Goal: Task Accomplishment & Management: Manage account settings

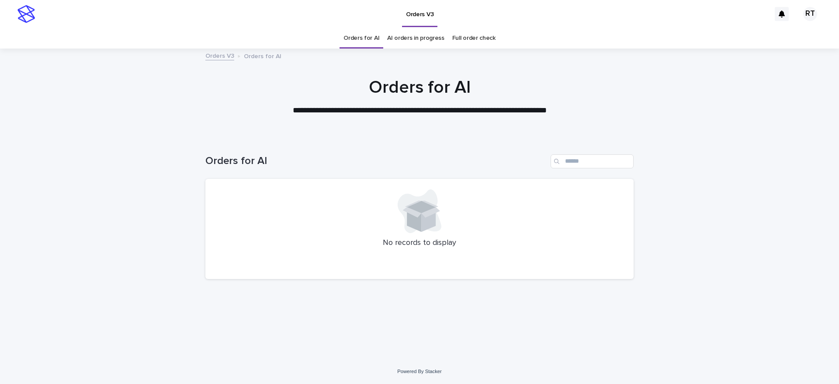
click at [480, 38] on link "Full order check" at bounding box center [473, 38] width 43 height 21
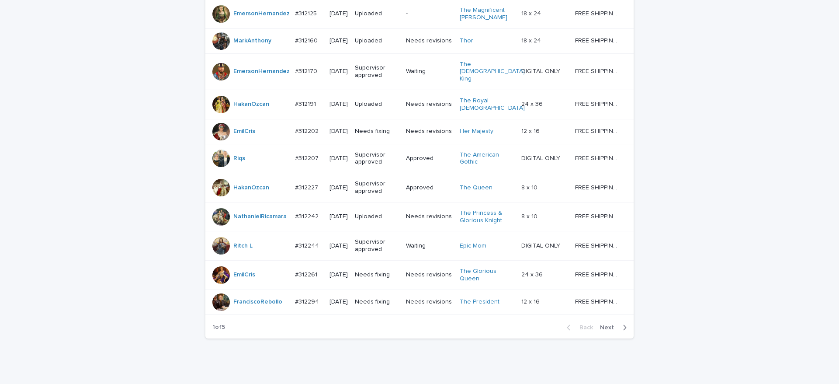
scroll to position [736, 0]
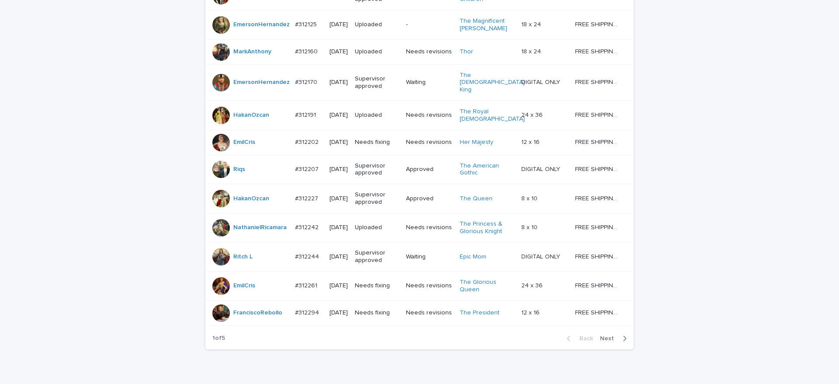
click at [603, 341] on span "Next" at bounding box center [609, 338] width 19 height 6
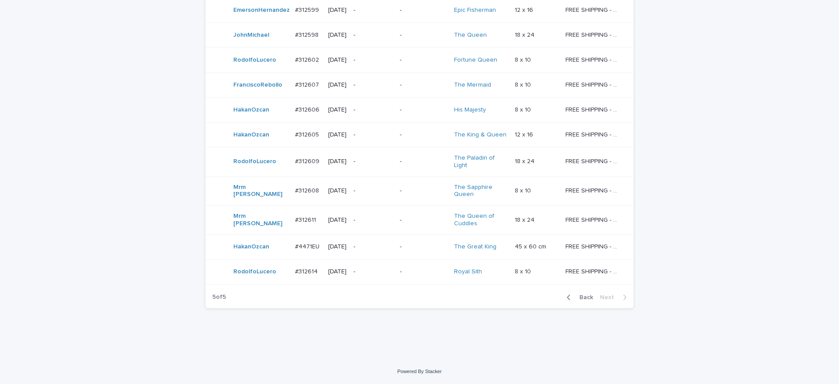
scroll to position [725, 0]
drag, startPoint x: 583, startPoint y: 296, endPoint x: 831, endPoint y: 303, distance: 248.4
click at [584, 296] on span "Back" at bounding box center [583, 297] width 19 height 6
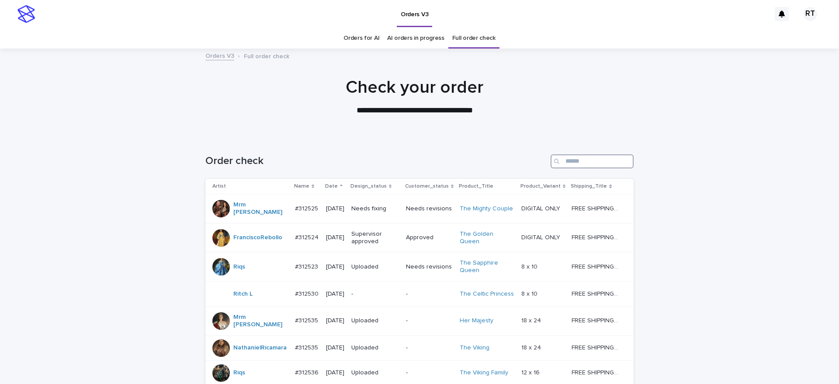
click at [566, 158] on input "Search" at bounding box center [592, 161] width 83 height 14
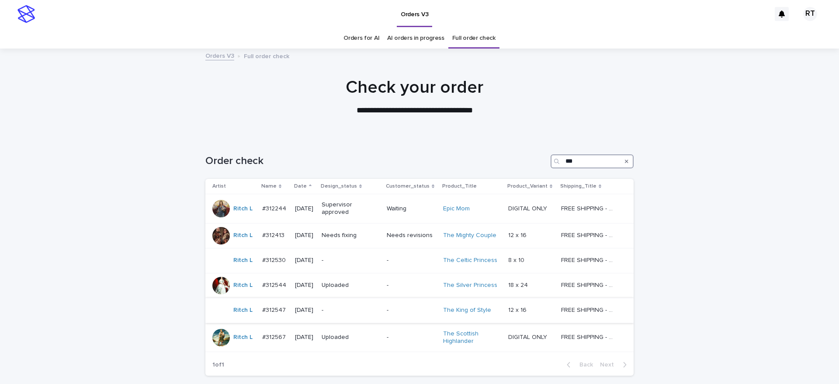
type input "***"
click at [343, 311] on p "-" at bounding box center [349, 309] width 55 height 7
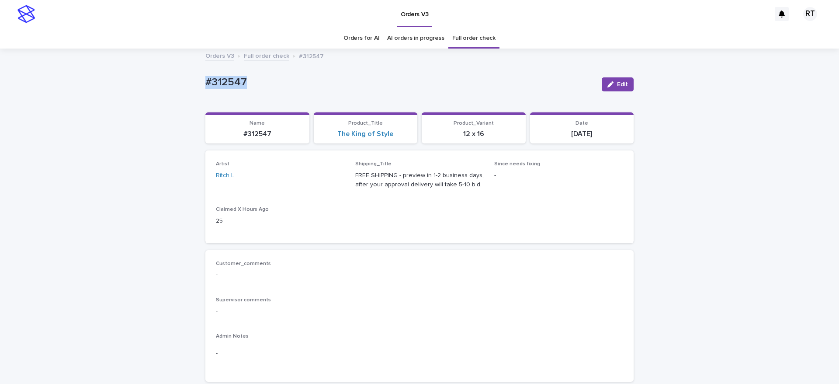
drag, startPoint x: 182, startPoint y: 70, endPoint x: 364, endPoint y: 94, distance: 183.7
copy p "#312547"
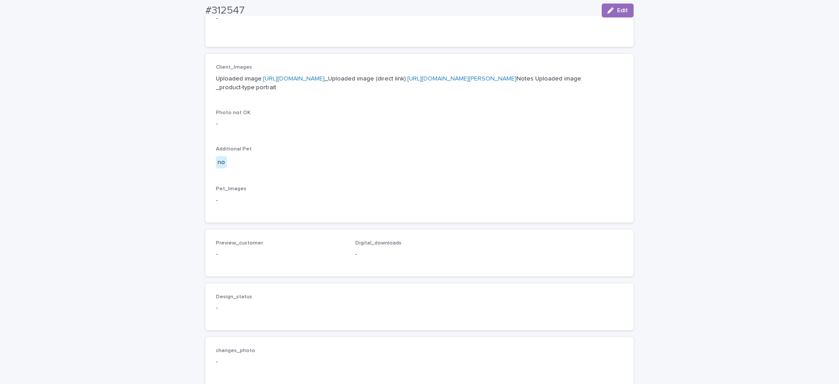
scroll to position [532, 0]
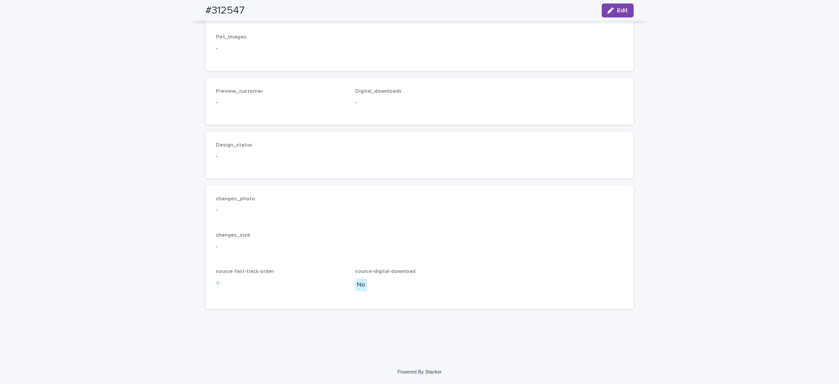
click at [619, 5] on button "Edit" at bounding box center [618, 10] width 32 height 14
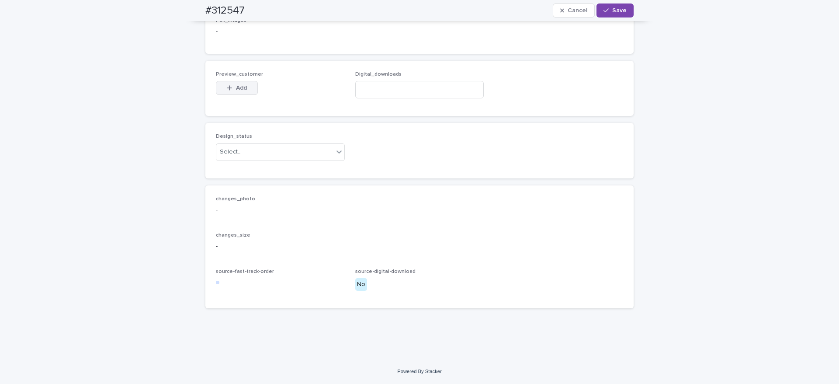
drag, startPoint x: 233, startPoint y: 109, endPoint x: 239, endPoint y: 115, distance: 8.4
click at [233, 95] on button "Add" at bounding box center [237, 88] width 42 height 14
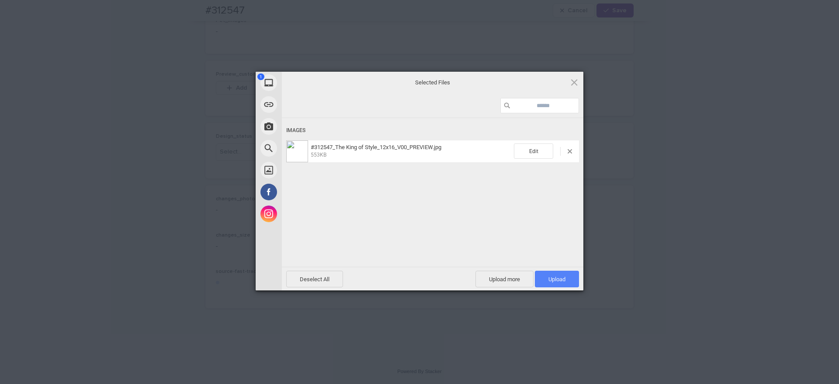
click at [550, 278] on span "Upload 1" at bounding box center [557, 279] width 17 height 7
click at [460, 216] on div "Uploading #312547_The King of Style_12x16_V00_PREVIEW.jpg 0.00B / 553KB" at bounding box center [433, 205] width 302 height 175
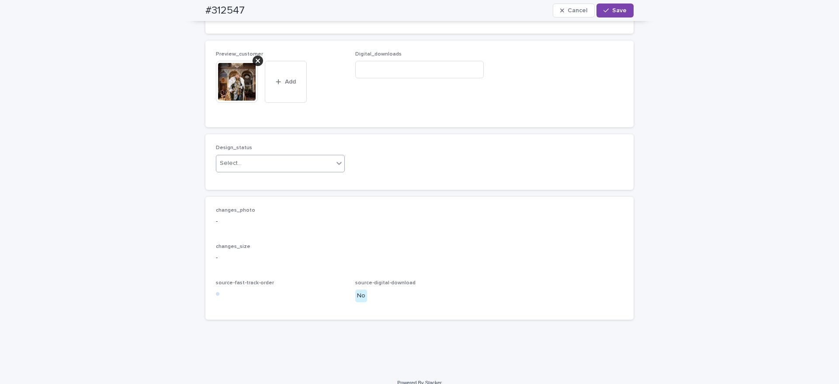
drag, startPoint x: 263, startPoint y: 205, endPoint x: 268, endPoint y: 216, distance: 11.3
click at [263, 170] on div "Select..." at bounding box center [274, 163] width 117 height 14
drag, startPoint x: 268, startPoint y: 222, endPoint x: 292, endPoint y: 212, distance: 26.6
click at [270, 223] on div "Uploaded" at bounding box center [276, 225] width 128 height 15
drag, startPoint x: 609, startPoint y: 10, endPoint x: 576, endPoint y: 17, distance: 34.1
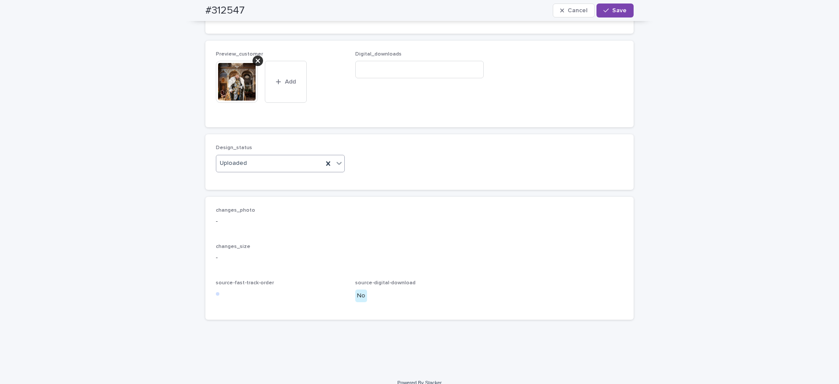
click at [612, 10] on span "Save" at bounding box center [619, 10] width 14 height 6
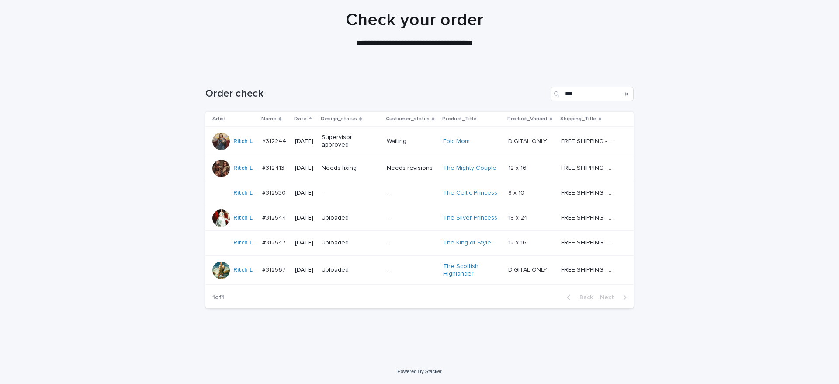
scroll to position [28, 0]
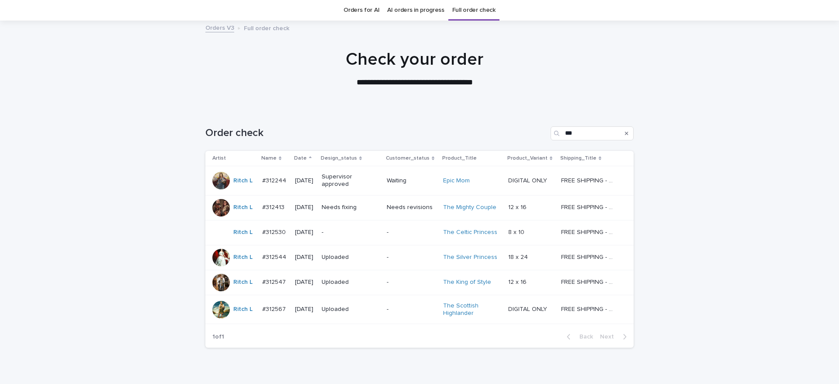
click at [347, 228] on div "-" at bounding box center [349, 231] width 55 height 9
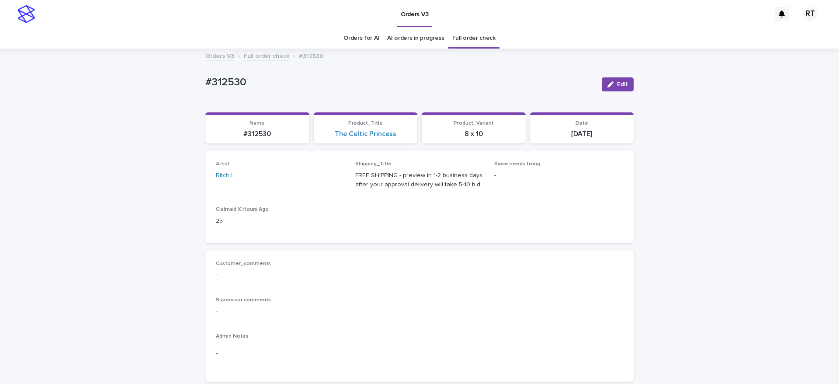
drag, startPoint x: 181, startPoint y: 12, endPoint x: 176, endPoint y: 77, distance: 64.9
click at [188, 15] on div "Orders V3" at bounding box center [404, 14] width 731 height 28
drag, startPoint x: 186, startPoint y: 72, endPoint x: 309, endPoint y: 86, distance: 123.6
copy p "#312530"
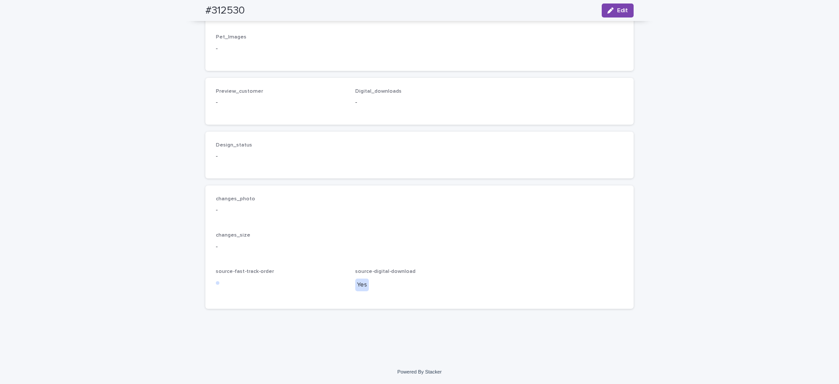
scroll to position [530, 0]
drag, startPoint x: 617, startPoint y: 9, endPoint x: 393, endPoint y: 107, distance: 244.5
click at [617, 9] on span "Edit" at bounding box center [622, 10] width 11 height 6
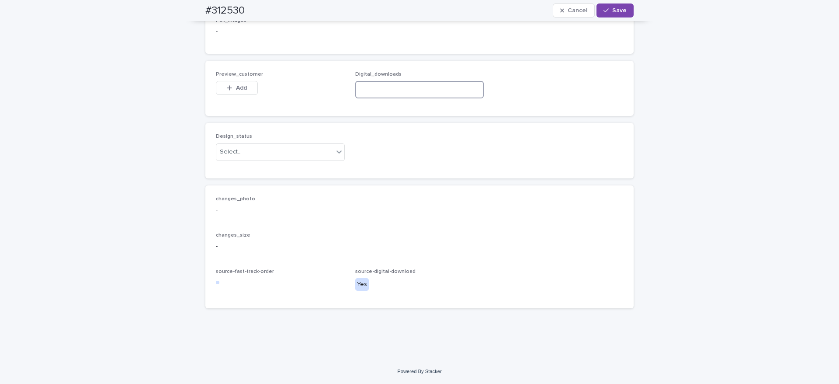
click at [383, 98] on input at bounding box center [419, 89] width 129 height 17
paste input "**********"
type input "**********"
click at [240, 91] on span "Add" at bounding box center [241, 88] width 11 height 6
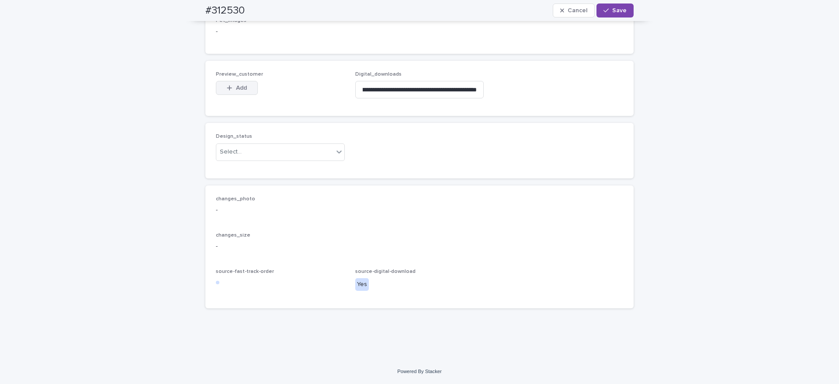
scroll to position [0, 0]
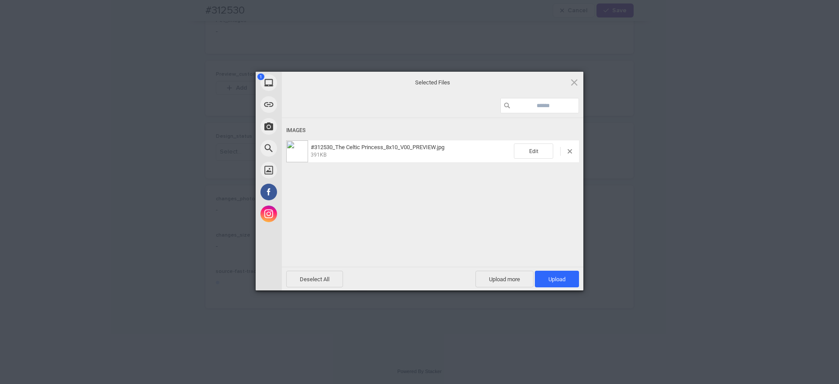
drag, startPoint x: 555, startPoint y: 277, endPoint x: 540, endPoint y: 253, distance: 28.1
click at [556, 277] on span "Upload 1" at bounding box center [557, 279] width 17 height 7
drag, startPoint x: 501, startPoint y: 225, endPoint x: 509, endPoint y: 223, distance: 8.1
click at [502, 225] on div "Uploading #312530_The Celtic Princess_8x10_V00_PREVIEW.jpg 0.00B / 391KB" at bounding box center [433, 205] width 302 height 175
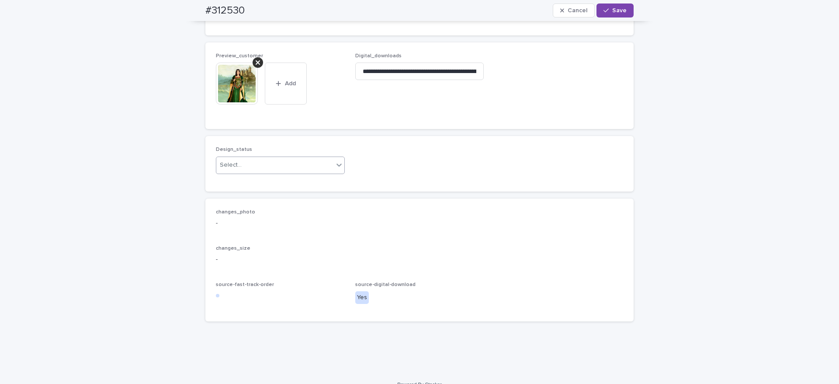
click at [254, 172] on div "Select..." at bounding box center [274, 165] width 117 height 14
click at [251, 227] on div "Uploaded" at bounding box center [276, 227] width 128 height 15
click at [612, 9] on span "Save" at bounding box center [619, 10] width 14 height 6
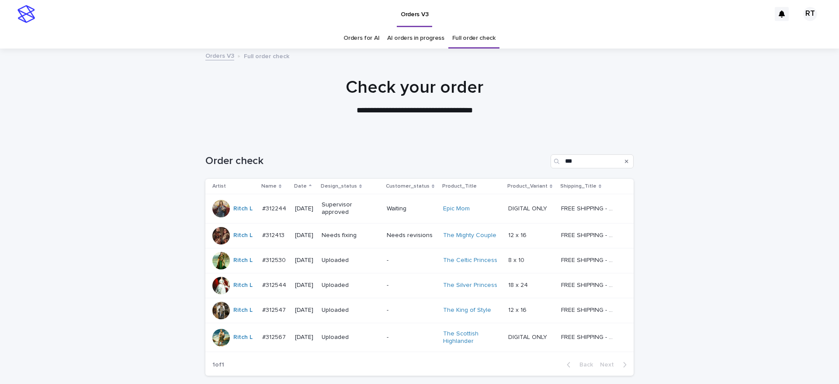
click at [379, 239] on div "Needs fixing" at bounding box center [351, 235] width 58 height 14
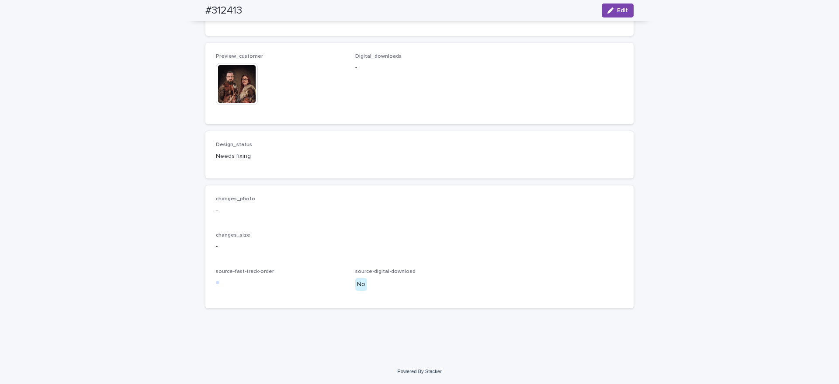
scroll to position [611, 0]
click at [244, 105] on img at bounding box center [237, 84] width 42 height 42
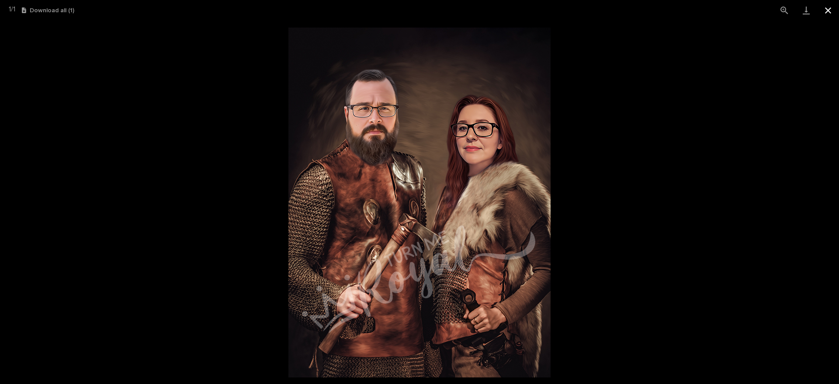
click at [829, 12] on button "Close gallery" at bounding box center [828, 10] width 22 height 21
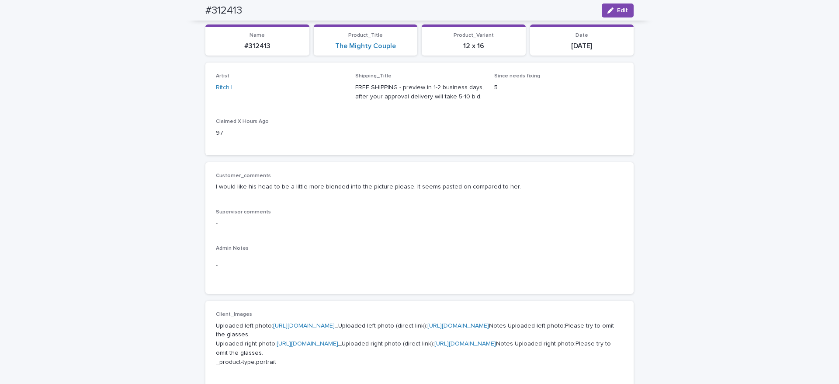
scroll to position [0, 0]
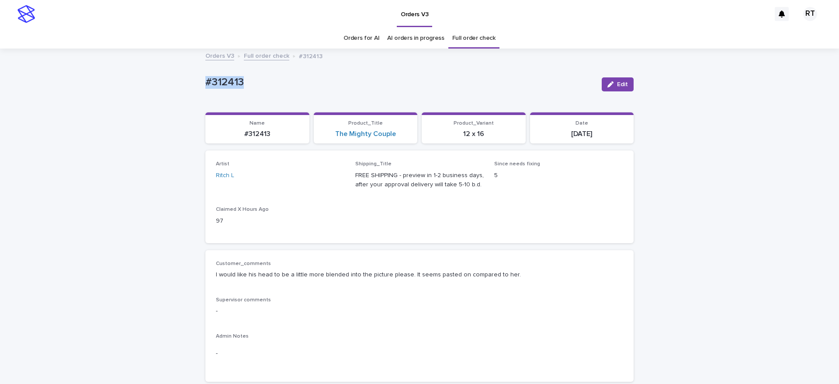
drag, startPoint x: 195, startPoint y: 76, endPoint x: 275, endPoint y: 78, distance: 79.6
copy p "#312413"
drag, startPoint x: 740, startPoint y: 118, endPoint x: 744, endPoint y: 115, distance: 5.9
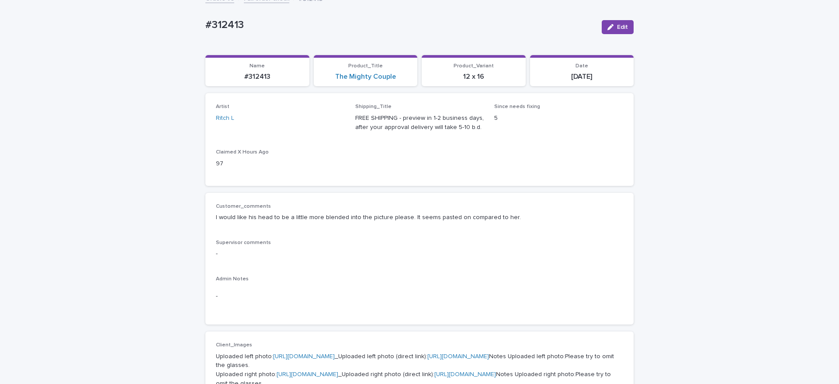
scroll to position [59, 0]
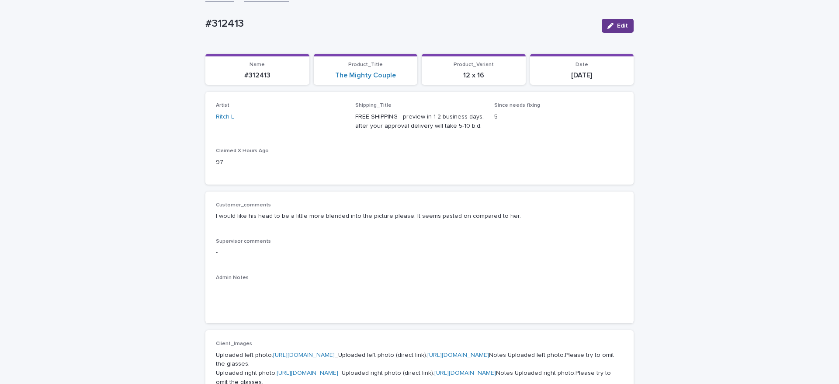
click at [617, 26] on span "Edit" at bounding box center [622, 26] width 11 height 6
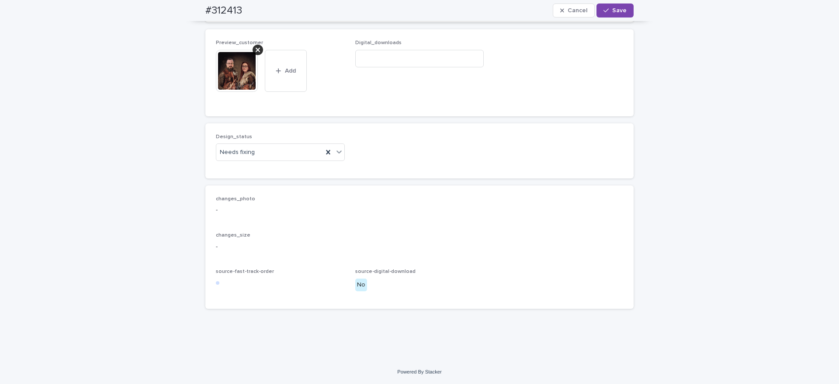
scroll to position [596, 0]
click at [253, 55] on div at bounding box center [258, 50] width 10 height 10
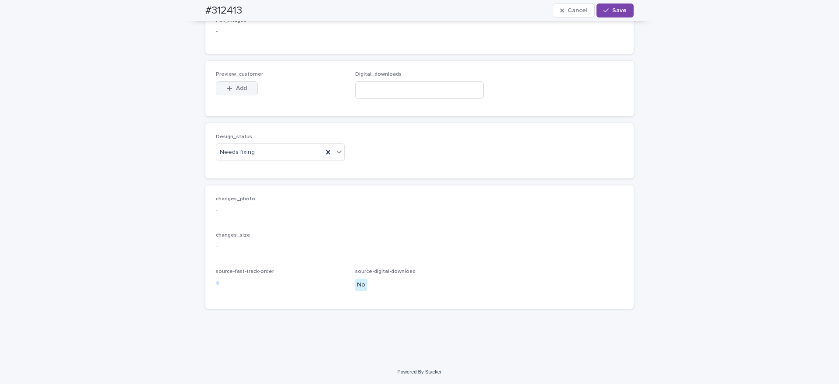
drag, startPoint x: 237, startPoint y: 107, endPoint x: 239, endPoint y: 113, distance: 6.4
click at [237, 95] on button "Add" at bounding box center [237, 88] width 42 height 14
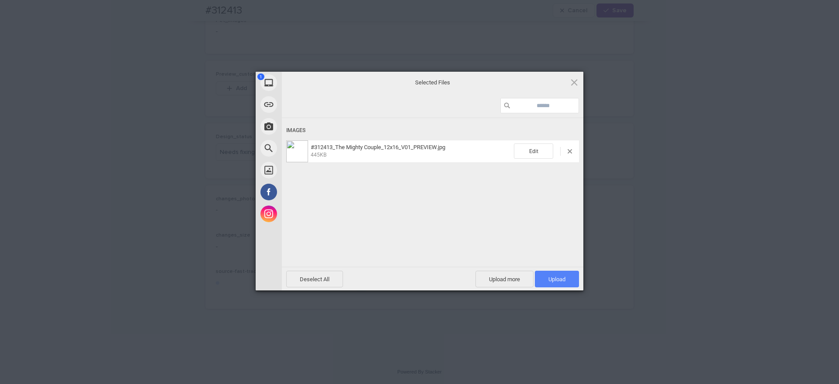
click at [556, 280] on span "Upload 1" at bounding box center [557, 279] width 17 height 7
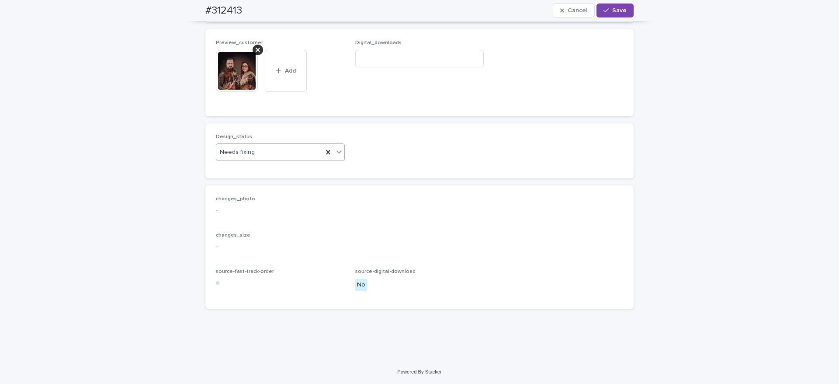
click at [252, 160] on div "Needs fixing" at bounding box center [269, 152] width 107 height 14
drag, startPoint x: 250, startPoint y: 224, endPoint x: 262, endPoint y: 219, distance: 12.6
click at [250, 224] on div "Uploaded" at bounding box center [276, 224] width 128 height 15
click at [606, 8] on div "button" at bounding box center [608, 10] width 9 height 6
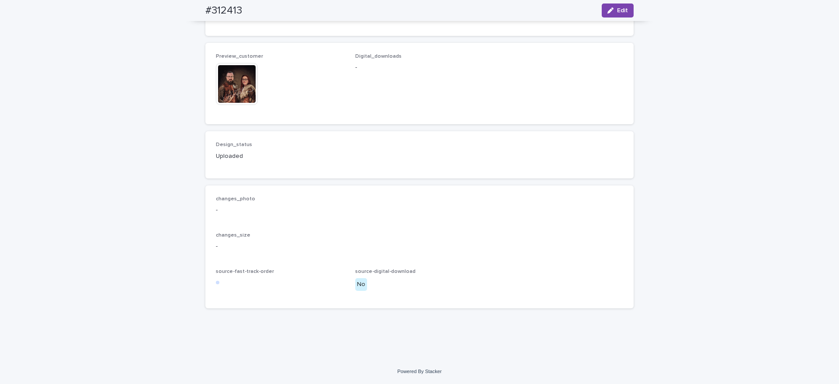
click at [233, 105] on img at bounding box center [237, 84] width 42 height 42
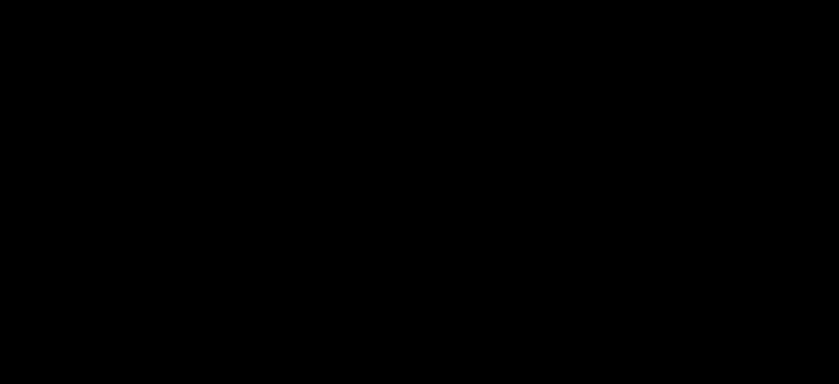
click at [233, 131] on picture at bounding box center [420, 202] width 420 height 182
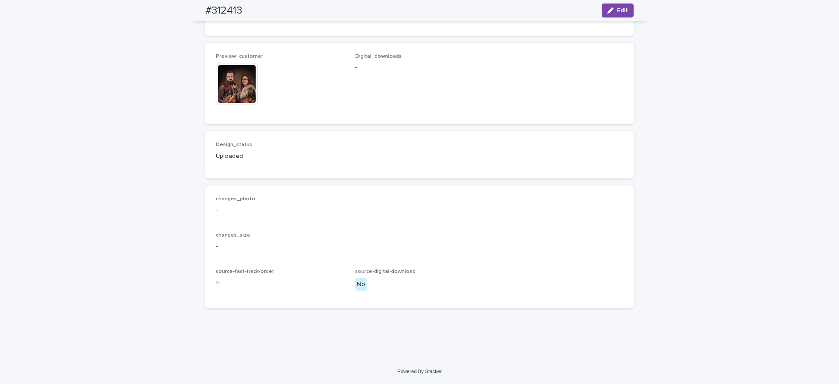
click at [227, 105] on img at bounding box center [237, 84] width 42 height 42
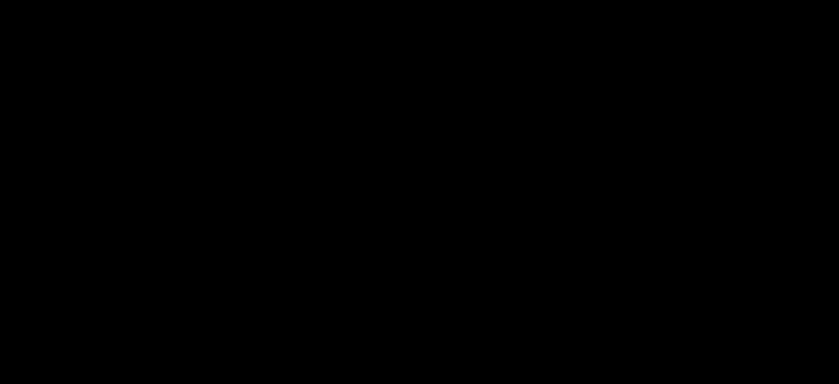
click at [226, 125] on picture at bounding box center [419, 202] width 839 height 363
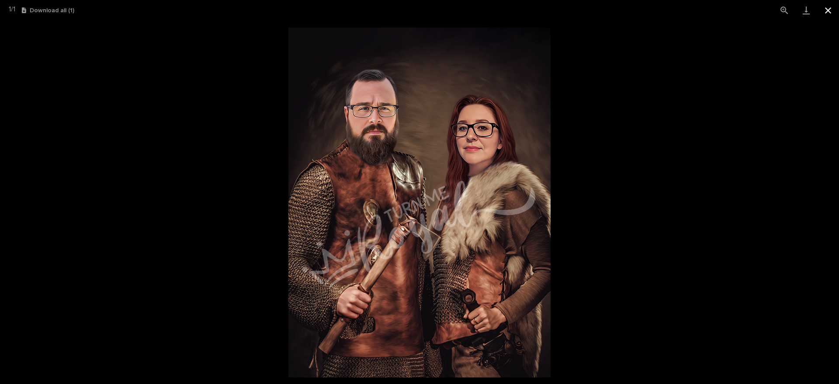
click at [828, 12] on button "Close gallery" at bounding box center [828, 10] width 22 height 21
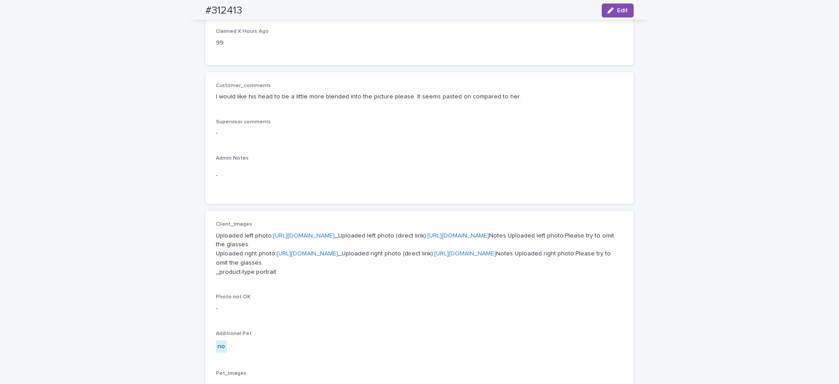
scroll to position [0, 0]
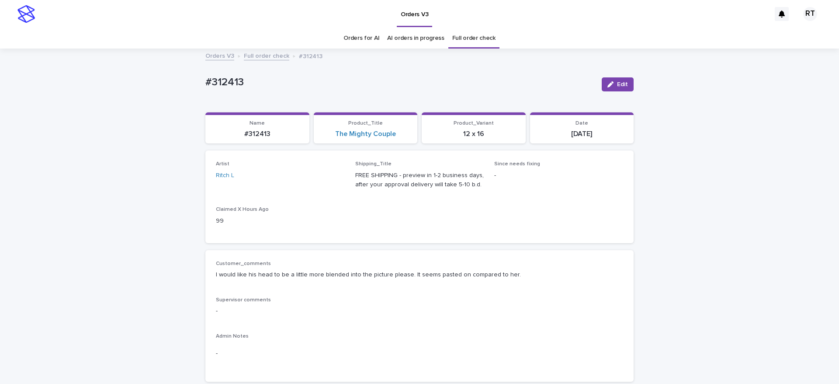
click at [455, 35] on link "Full order check" at bounding box center [473, 38] width 43 height 21
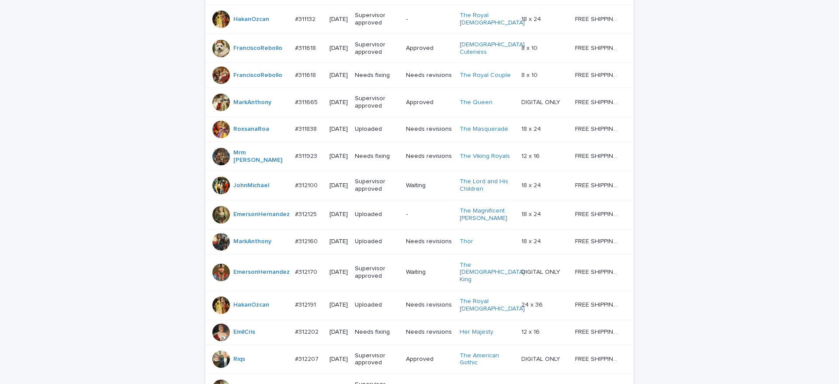
scroll to position [783, 0]
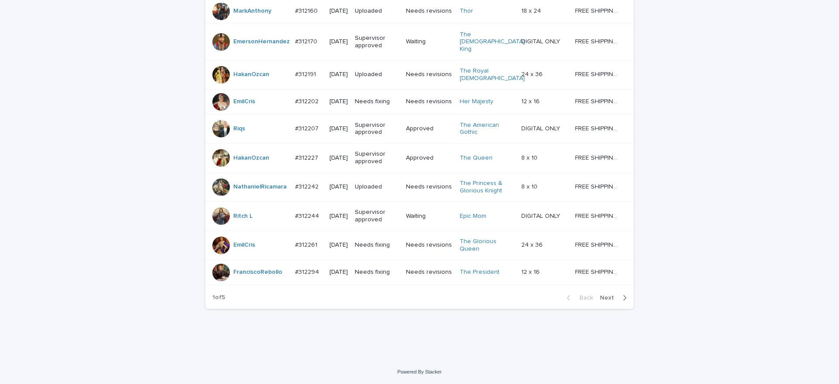
click at [605, 298] on span "Next" at bounding box center [609, 298] width 19 height 6
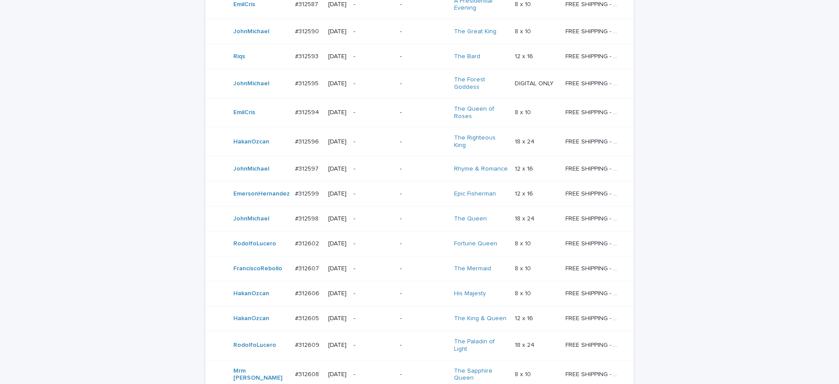
scroll to position [754, 0]
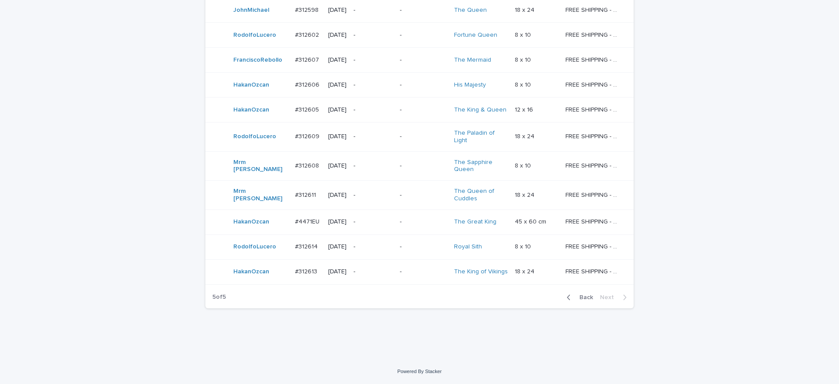
click at [579, 293] on button "Back" at bounding box center [578, 297] width 37 height 8
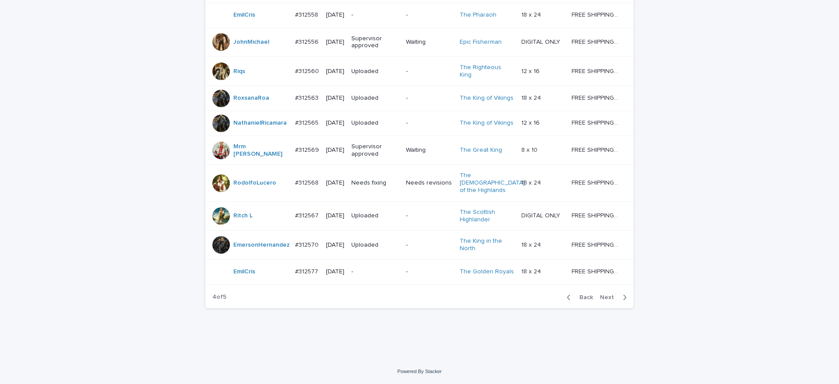
scroll to position [783, 0]
drag, startPoint x: 581, startPoint y: 297, endPoint x: 796, endPoint y: 317, distance: 215.5
click at [582, 297] on span "Back" at bounding box center [583, 297] width 19 height 6
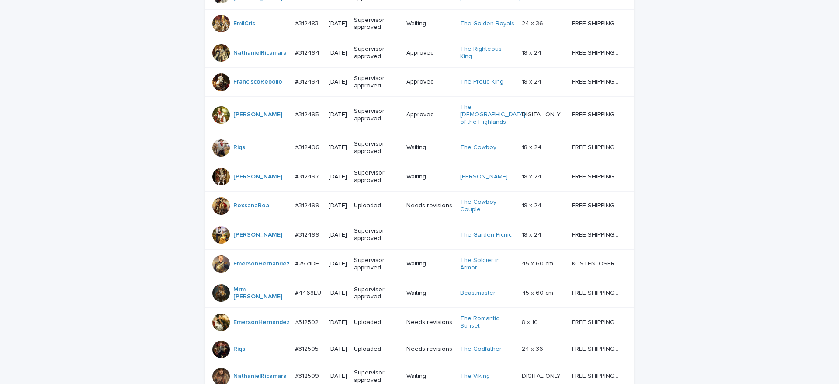
scroll to position [783, 0]
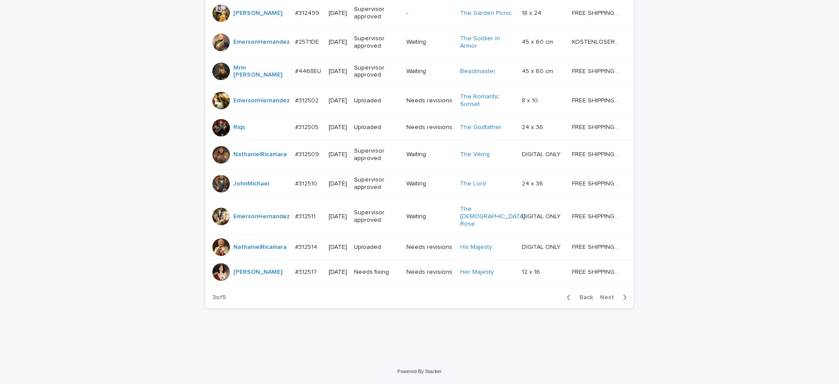
click at [604, 295] on span "Next" at bounding box center [609, 297] width 19 height 6
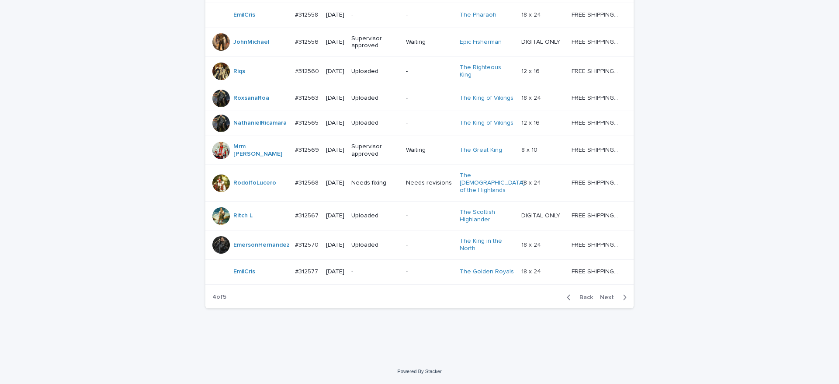
click at [604, 298] on div "Back Next" at bounding box center [597, 297] width 74 height 22
click at [604, 299] on span "Next" at bounding box center [609, 297] width 19 height 6
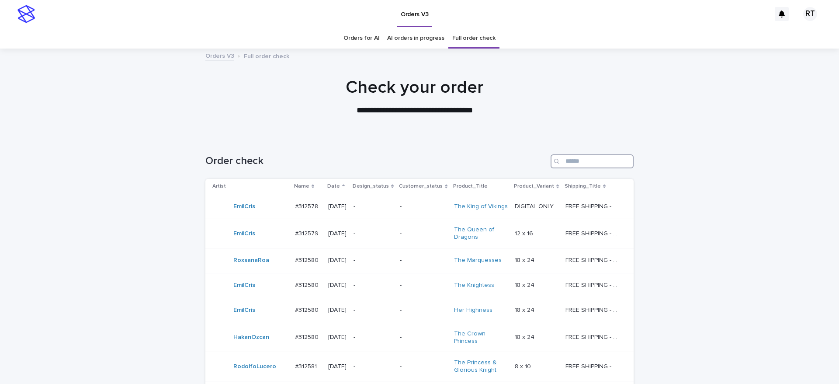
drag, startPoint x: 587, startPoint y: 161, endPoint x: 592, endPoint y: 160, distance: 4.5
click at [588, 161] on input "Search" at bounding box center [592, 161] width 83 height 14
type input "*****"
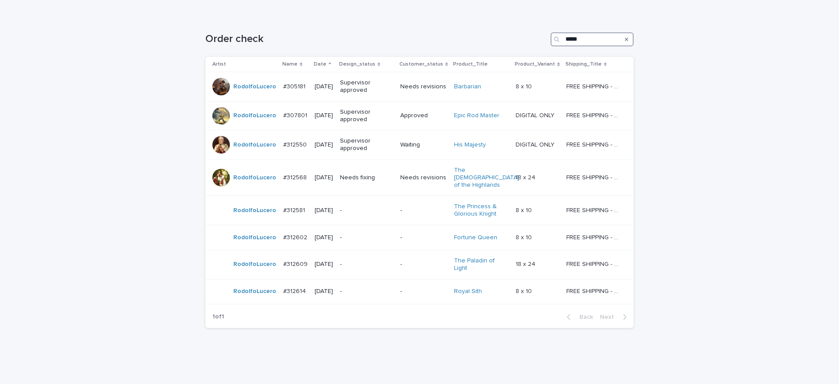
scroll to position [134, 0]
